Goal: Find specific page/section: Find specific page/section

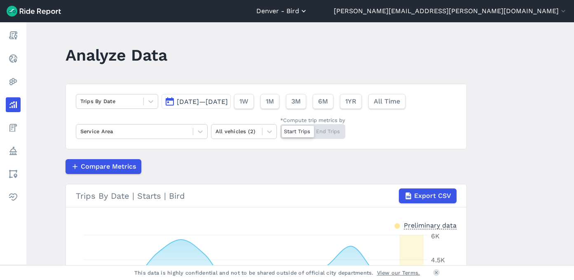
click at [308, 10] on button "Denver - Bird" at bounding box center [281, 11] width 51 height 10
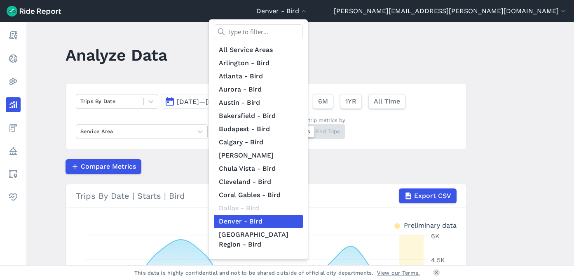
click at [294, 118] on div at bounding box center [287, 140] width 574 height 280
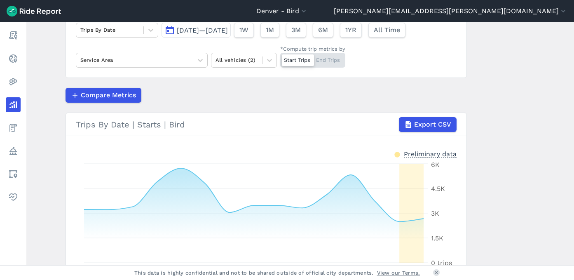
scroll to position [62, 0]
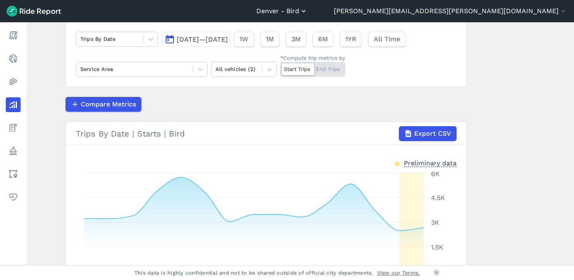
click at [308, 9] on button "Denver - Bird" at bounding box center [281, 11] width 51 height 10
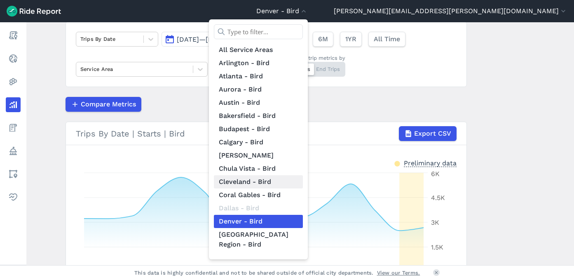
click at [303, 187] on link "Cleveland - Bird" at bounding box center [258, 181] width 89 height 13
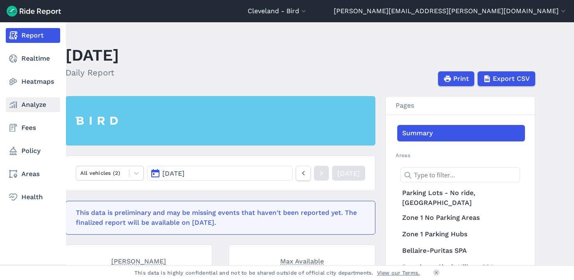
click at [30, 106] on link "Analyze" at bounding box center [33, 104] width 54 height 15
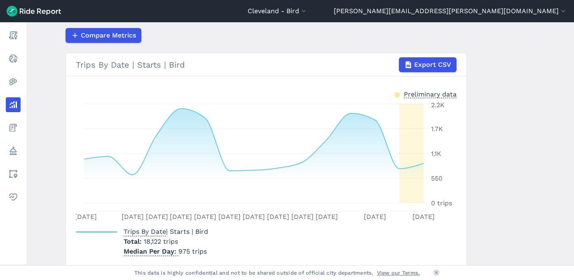
scroll to position [131, 0]
